Goal: Navigation & Orientation: Find specific page/section

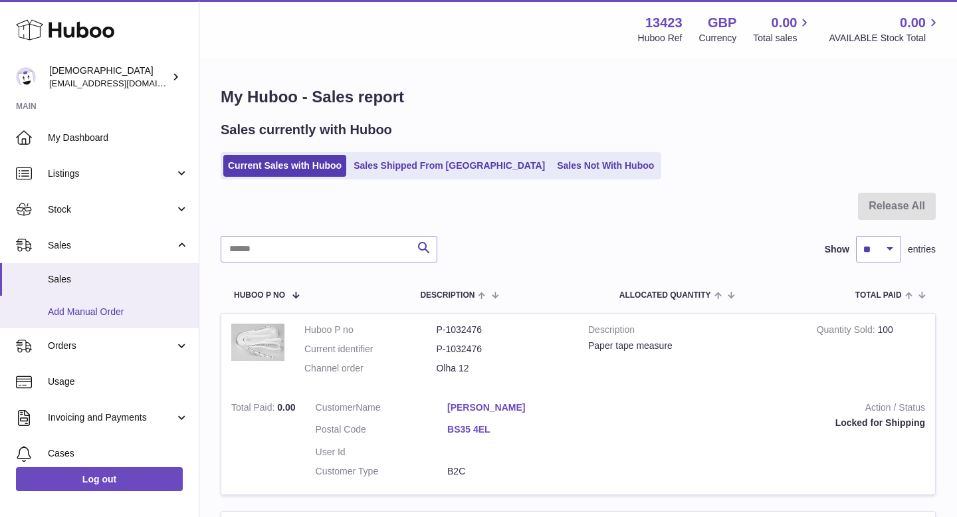
click at [88, 320] on link "Add Manual Order" at bounding box center [99, 312] width 199 height 33
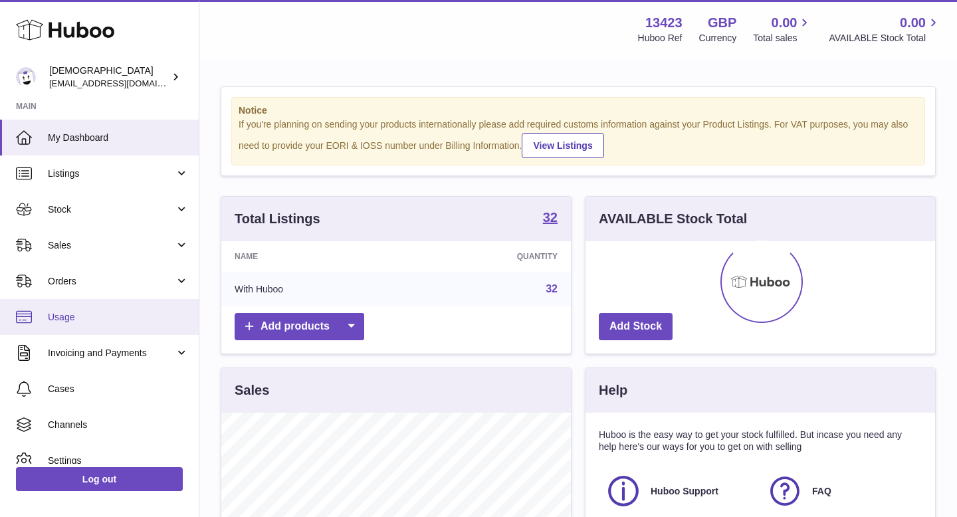
scroll to position [207, 350]
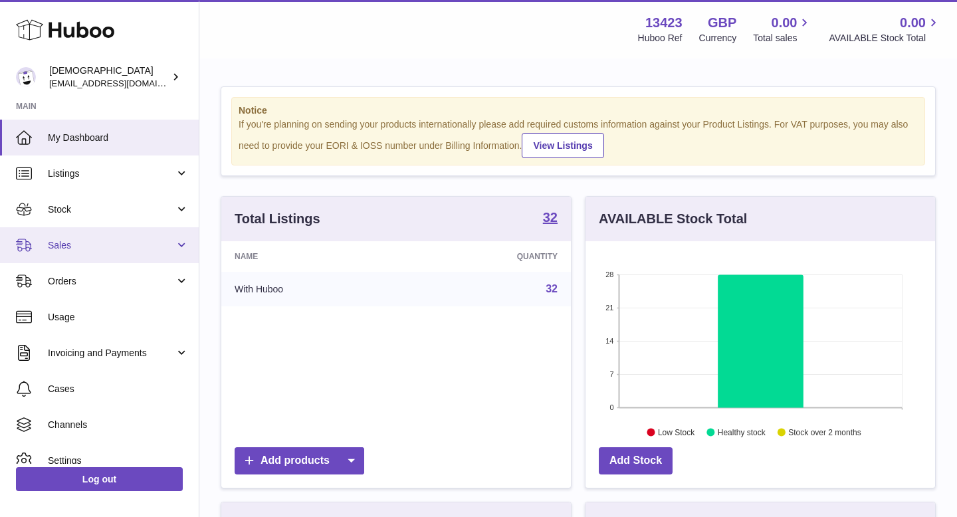
click at [86, 241] on span "Sales" at bounding box center [111, 245] width 127 height 13
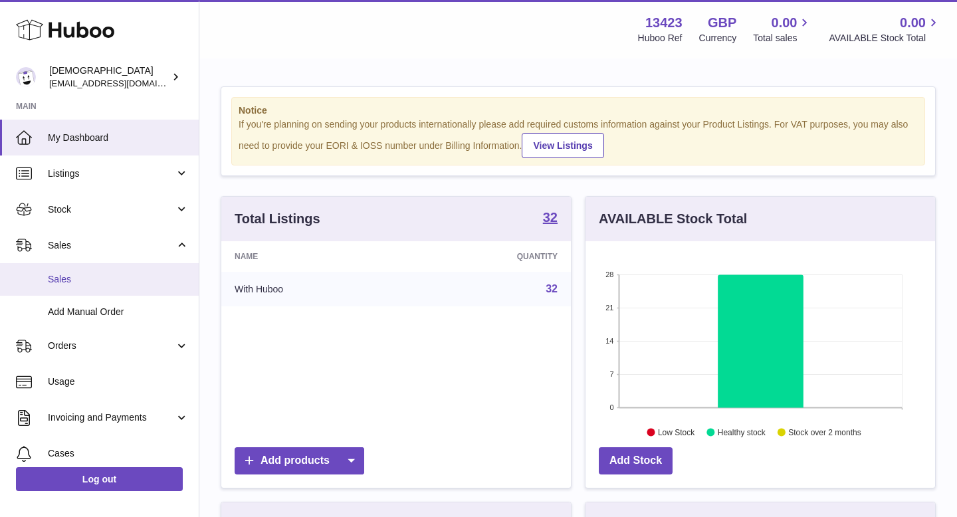
click at [87, 267] on link "Sales" at bounding box center [99, 279] width 199 height 33
